Goal: Task Accomplishment & Management: Manage account settings

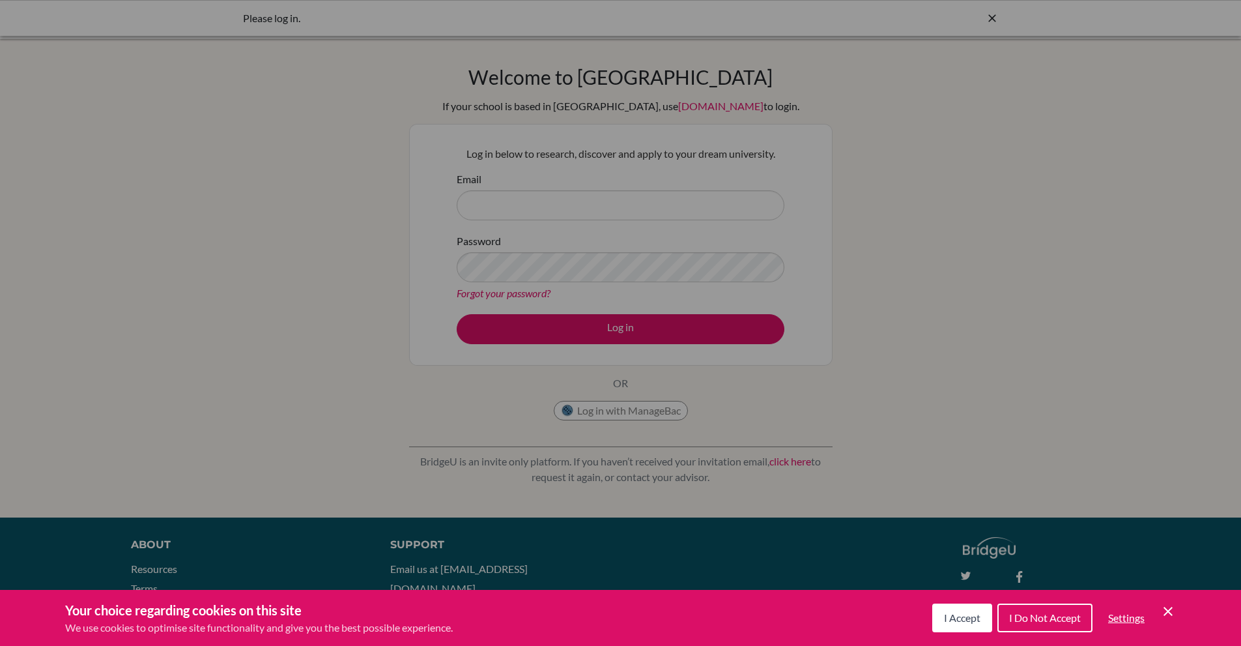
click at [1172, 616] on icon "Cookie Control Close Icon" at bounding box center [1168, 611] width 16 height 16
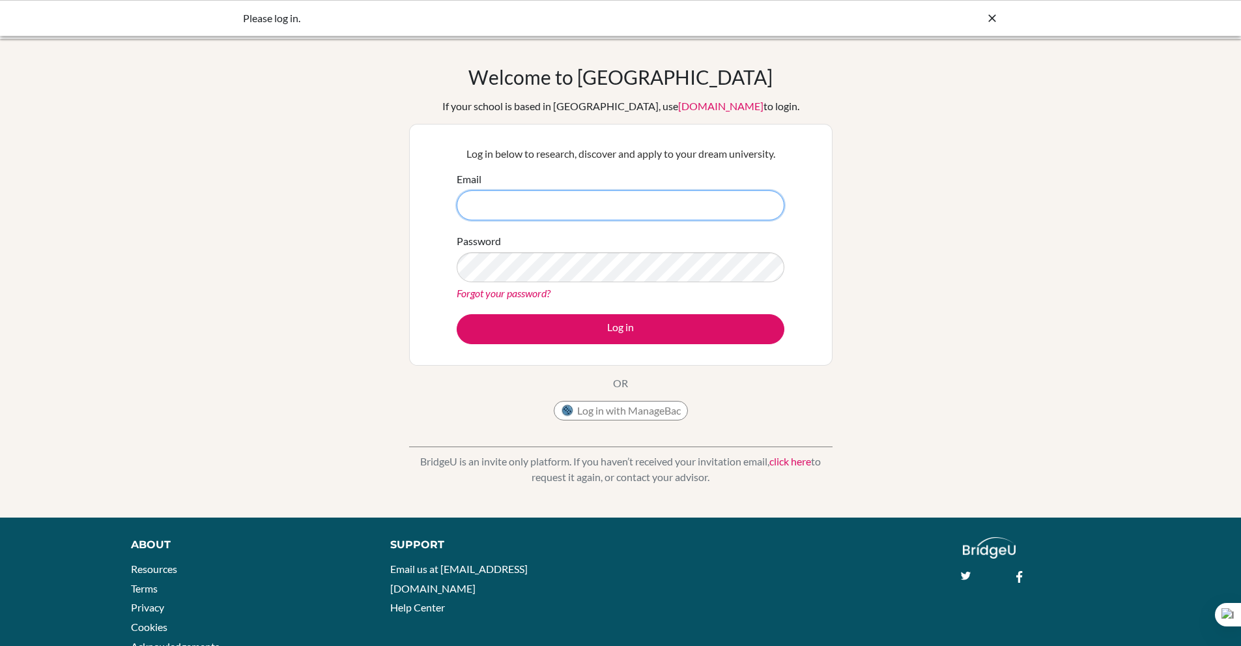
click at [565, 213] on input "Email" at bounding box center [621, 205] width 328 height 30
type input "[EMAIL_ADDRESS][DOMAIN_NAME]"
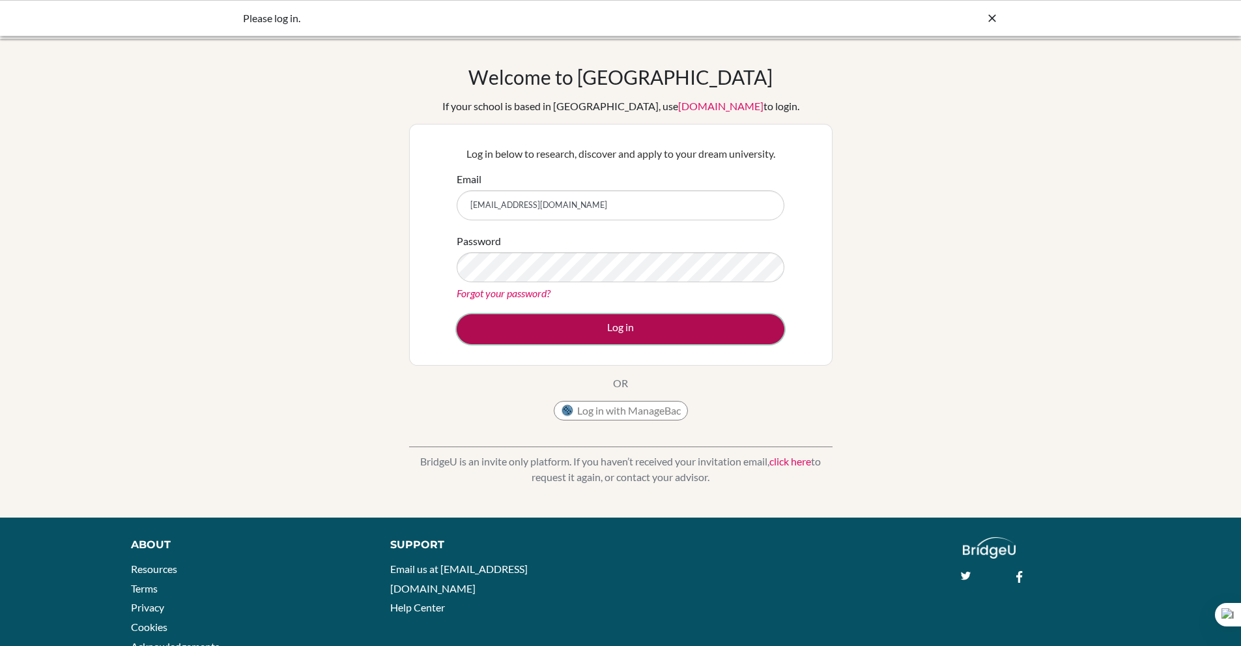
click at [566, 338] on button "Log in" at bounding box center [621, 329] width 328 height 30
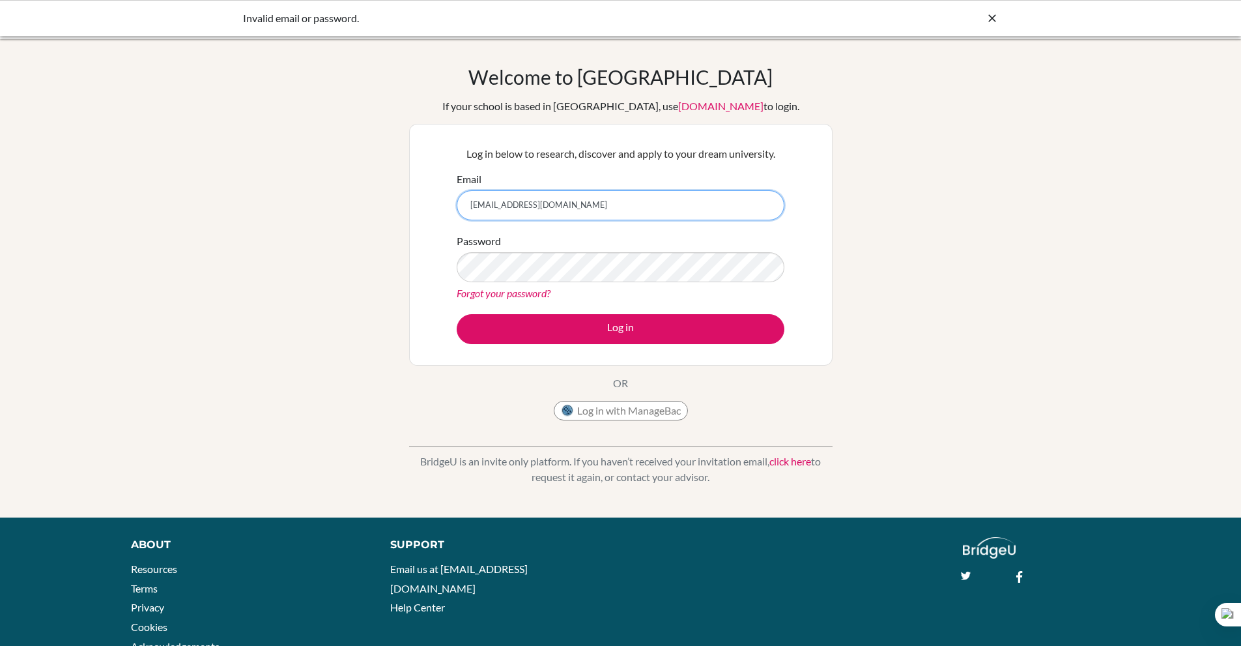
click at [599, 210] on input "[EMAIL_ADDRESS][DOMAIN_NAME]" at bounding box center [621, 205] width 328 height 30
click at [990, 18] on icon at bounding box center [992, 18] width 13 height 13
click at [46, 28] on img at bounding box center [39, 18] width 52 height 21
type input "[EMAIL_ADDRESS][DOMAIN_NAME]"
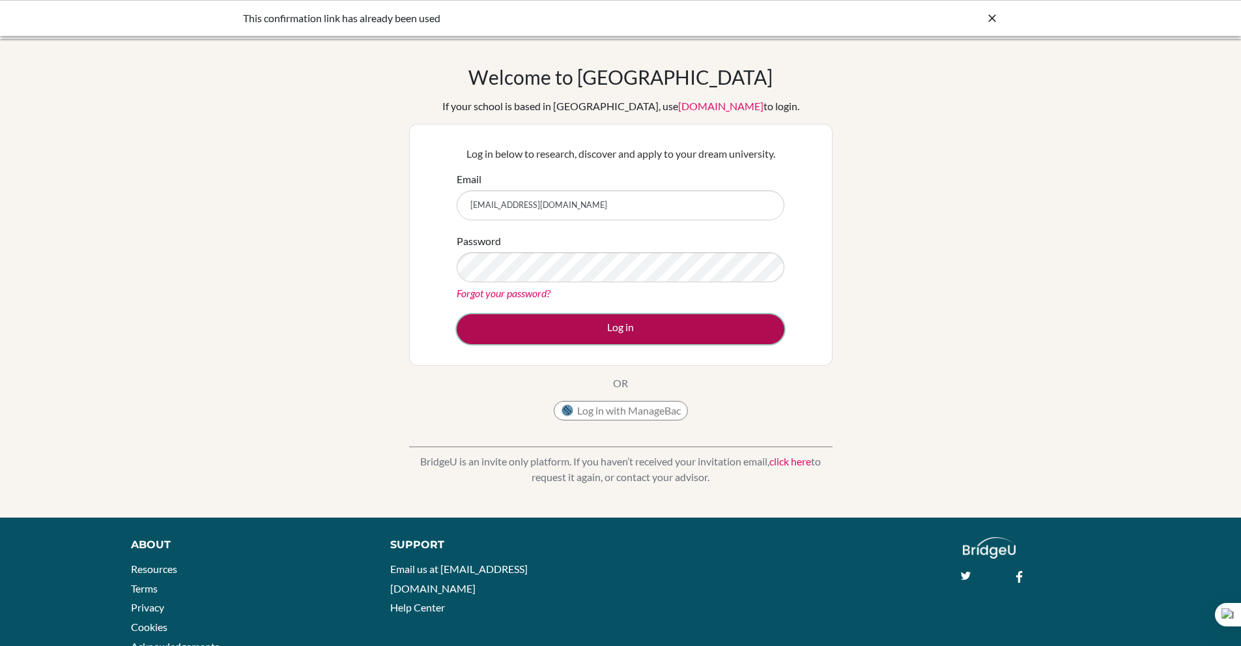
click at [573, 321] on button "Log in" at bounding box center [621, 329] width 328 height 30
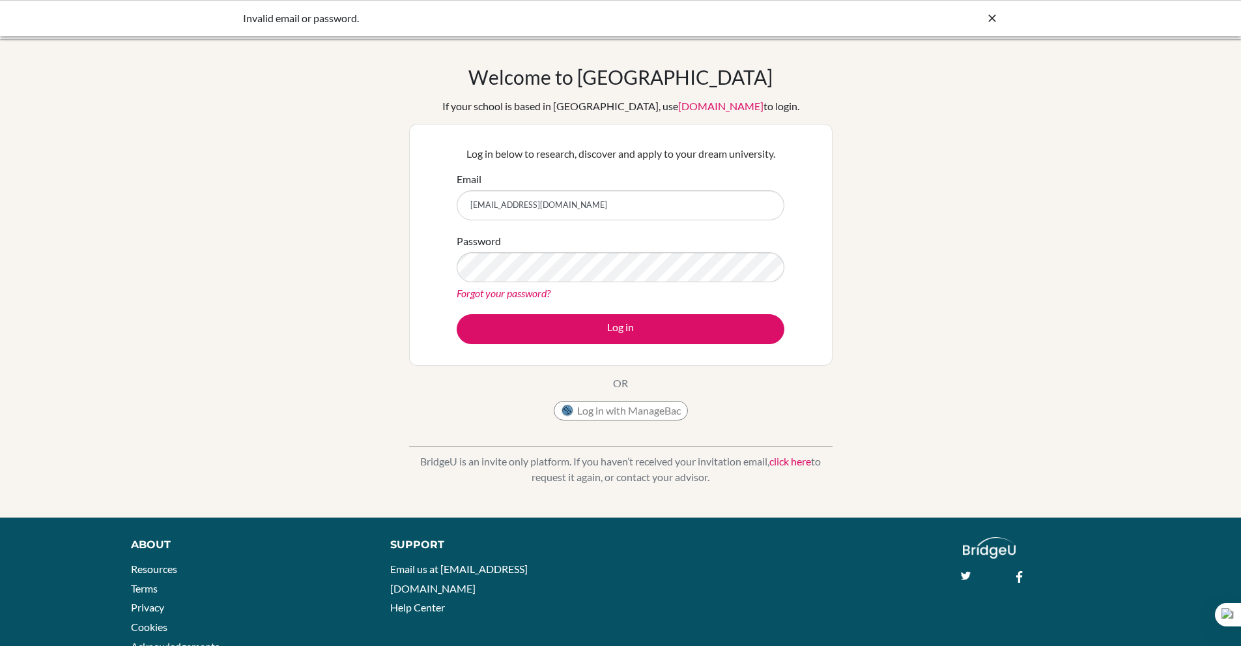
drag, startPoint x: 633, startPoint y: 199, endPoint x: 468, endPoint y: 206, distance: 164.3
click at [468, 206] on input "[EMAIL_ADDRESS][DOMAIN_NAME]" at bounding box center [621, 205] width 328 height 30
type input "[EMAIL_ADDRESS][DOMAIN_NAME]"
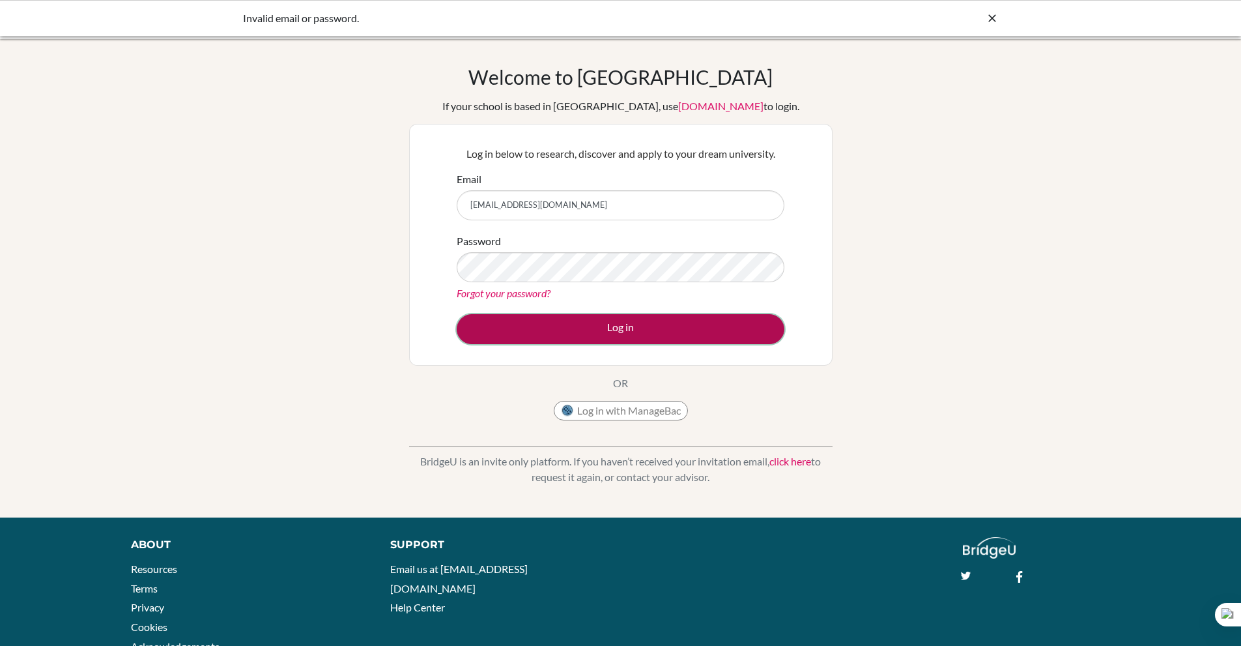
click at [547, 315] on button "Log in" at bounding box center [621, 329] width 328 height 30
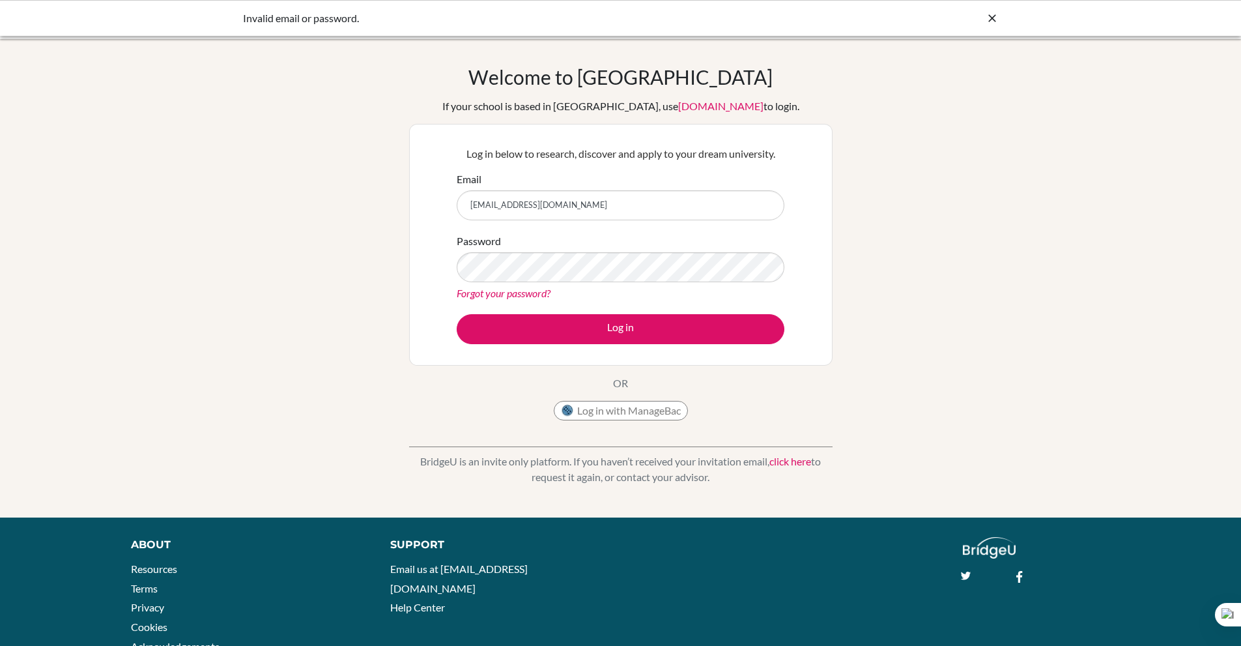
click at [990, 17] on icon at bounding box center [992, 18] width 13 height 13
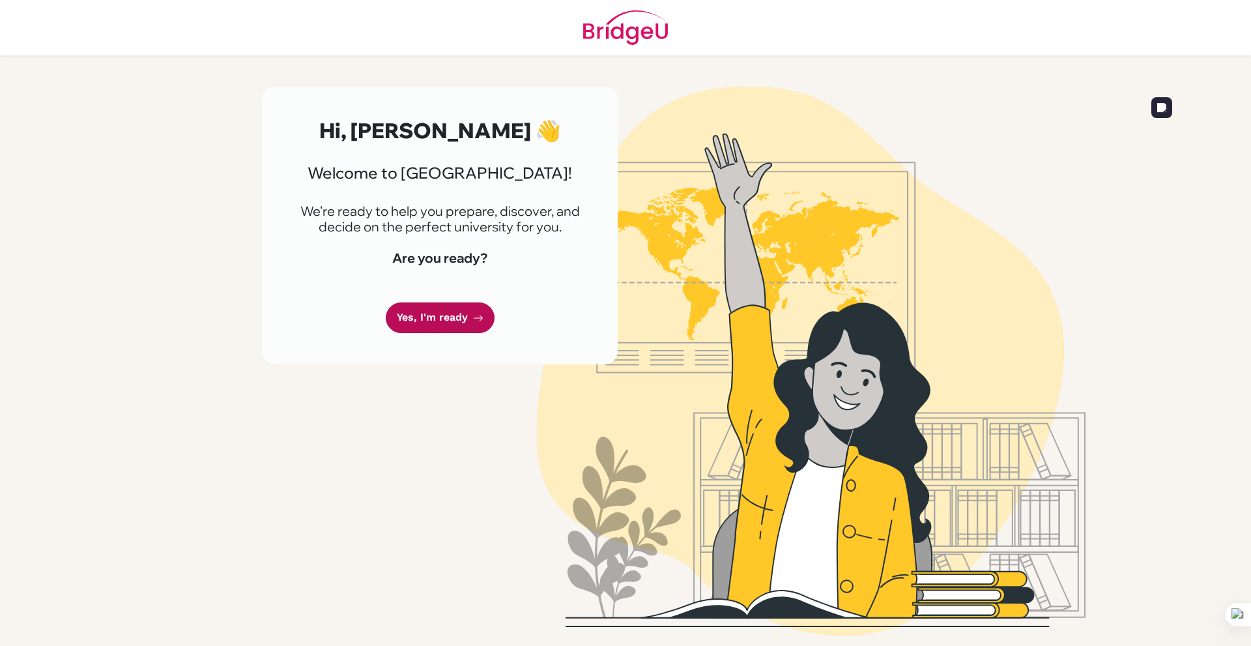
click at [470, 323] on link "Yes, I'm ready" at bounding box center [440, 317] width 109 height 31
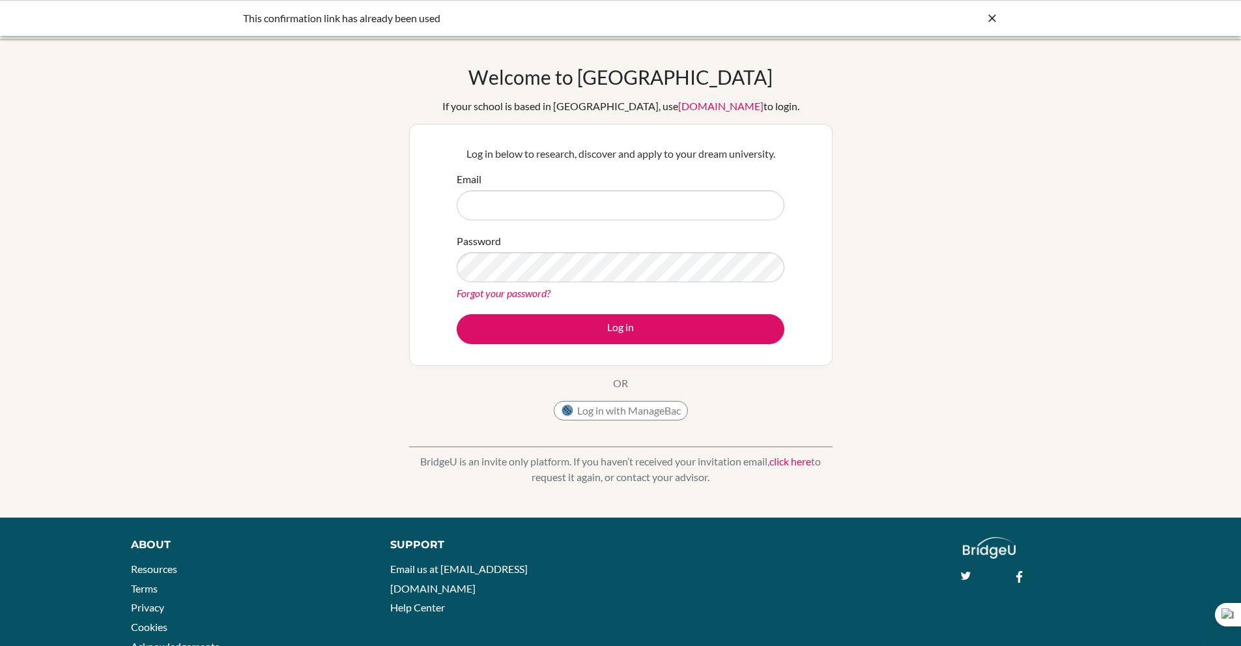
click at [989, 21] on icon at bounding box center [992, 18] width 13 height 13
click at [794, 466] on link "click here" at bounding box center [790, 461] width 42 height 12
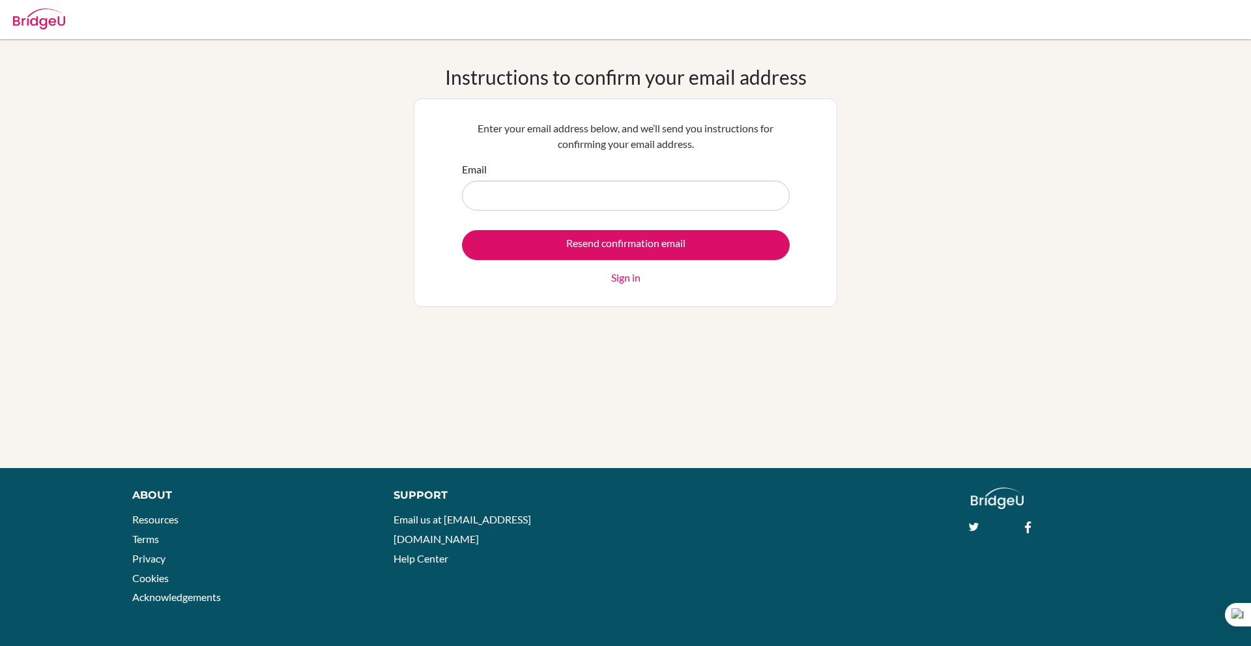
click at [615, 208] on input "Email" at bounding box center [626, 195] width 328 height 30
type input "[EMAIL_ADDRESS][DOMAIN_NAME]"
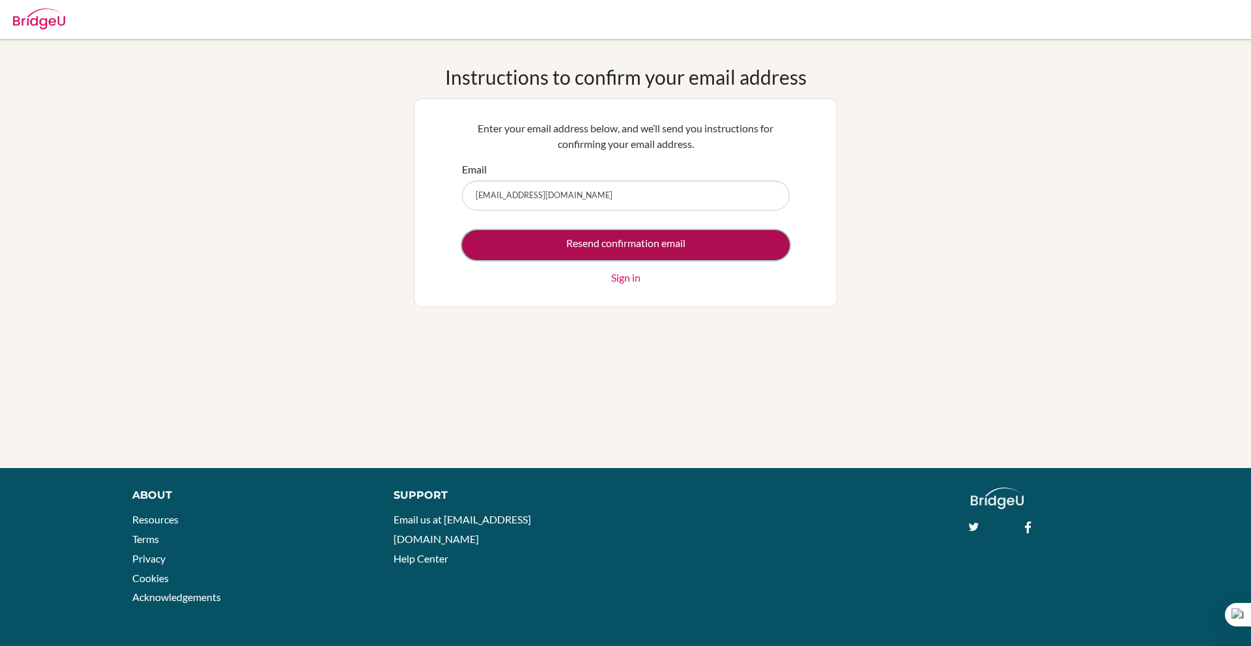
click at [674, 241] on input "Resend confirmation email" at bounding box center [626, 245] width 328 height 30
